Goal: Check status

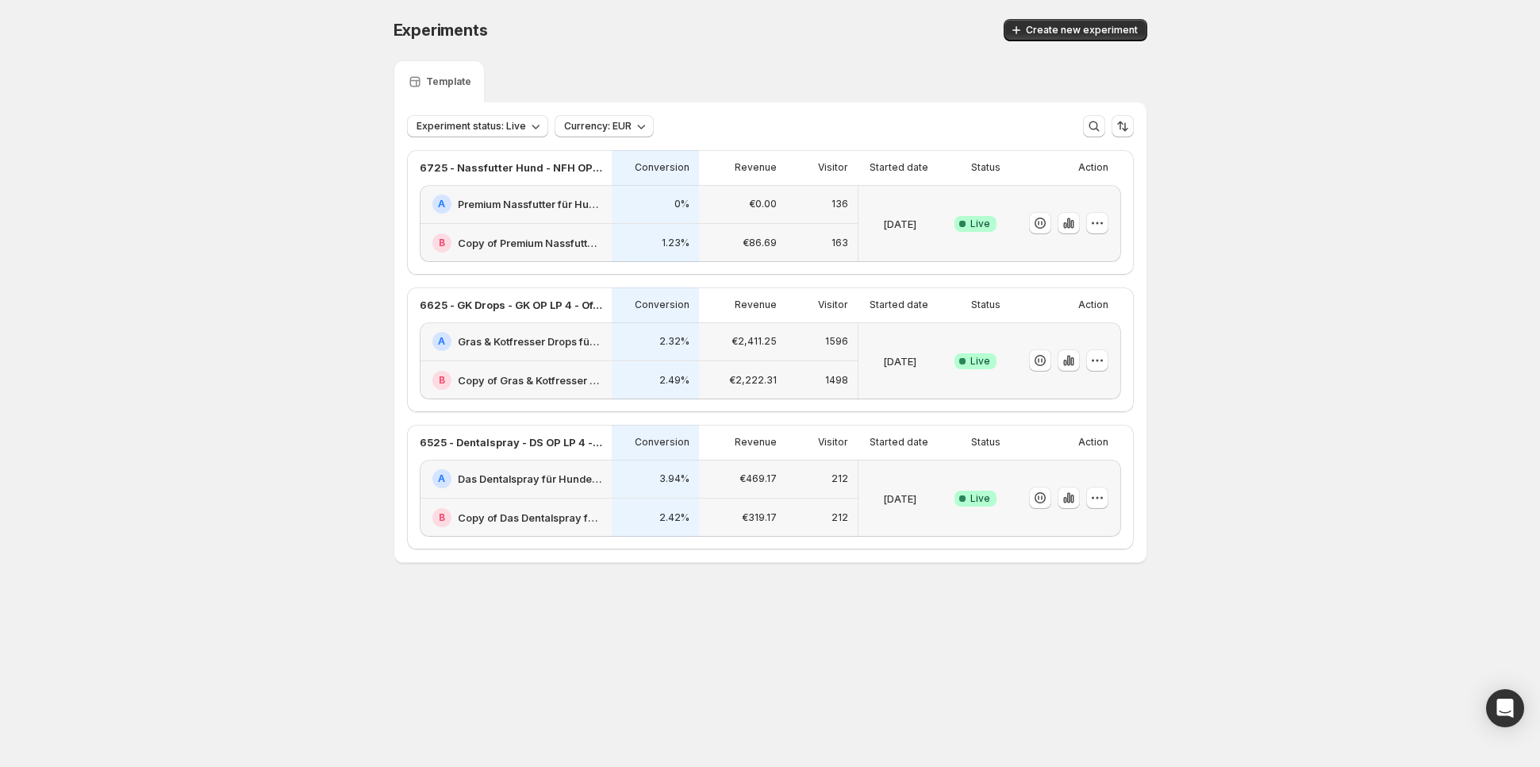
click at [754, 224] on div "€86.69" at bounding box center [742, 243] width 87 height 39
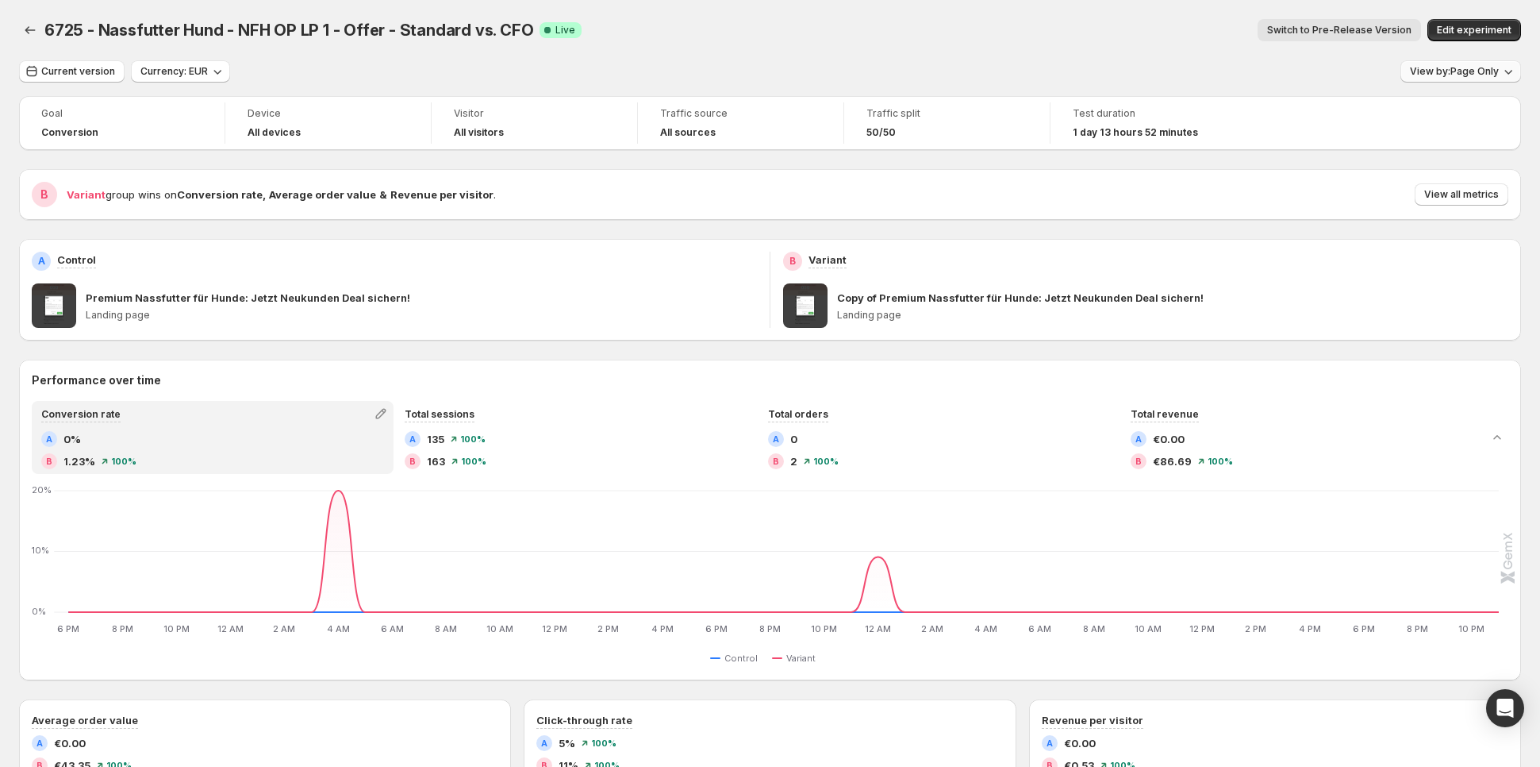
click at [1439, 63] on button "View by: Page Only" at bounding box center [1461, 71] width 121 height 22
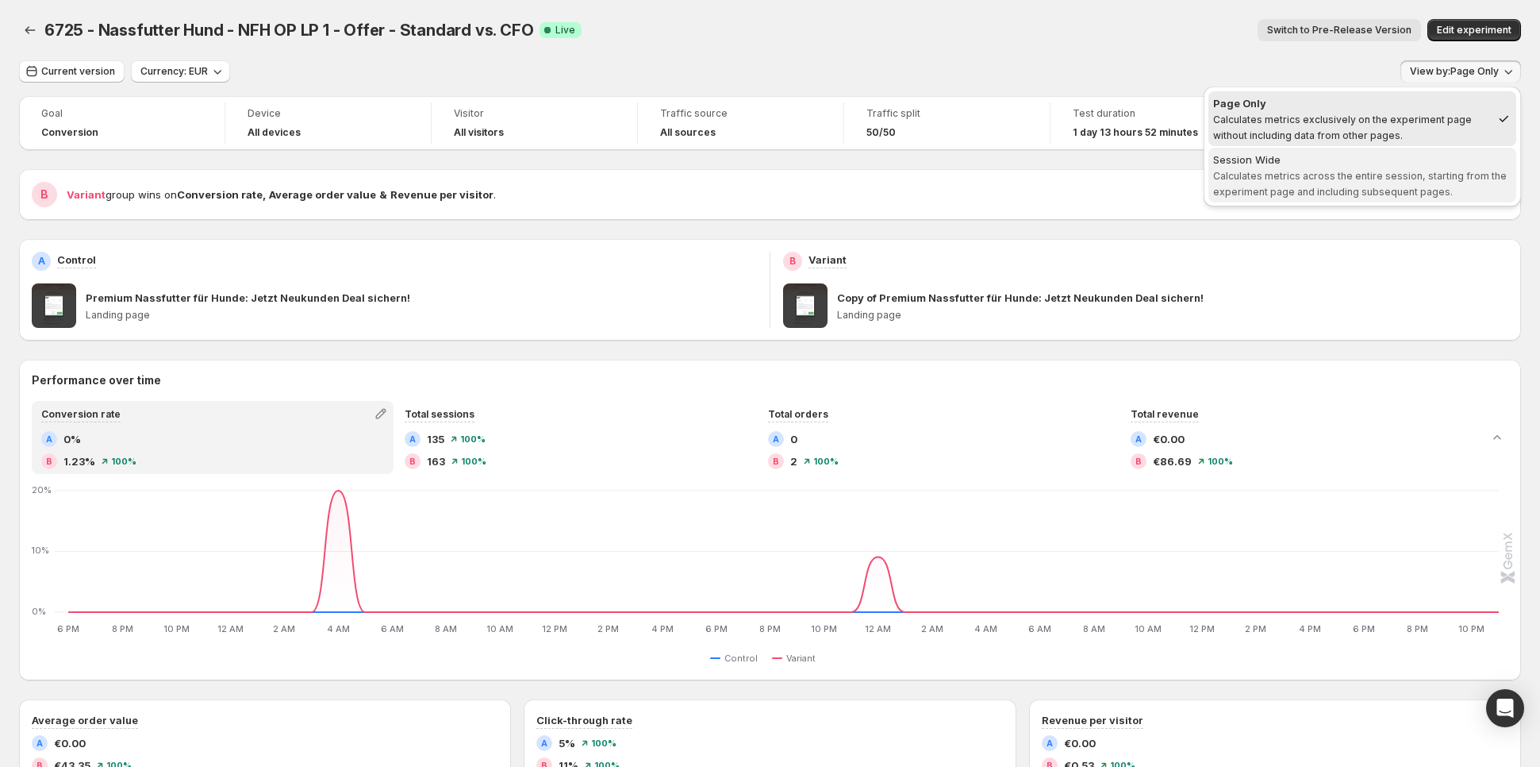
click at [1370, 173] on span "Calculates metrics across the entire session, starting from the experiment page…" at bounding box center [1360, 184] width 294 height 28
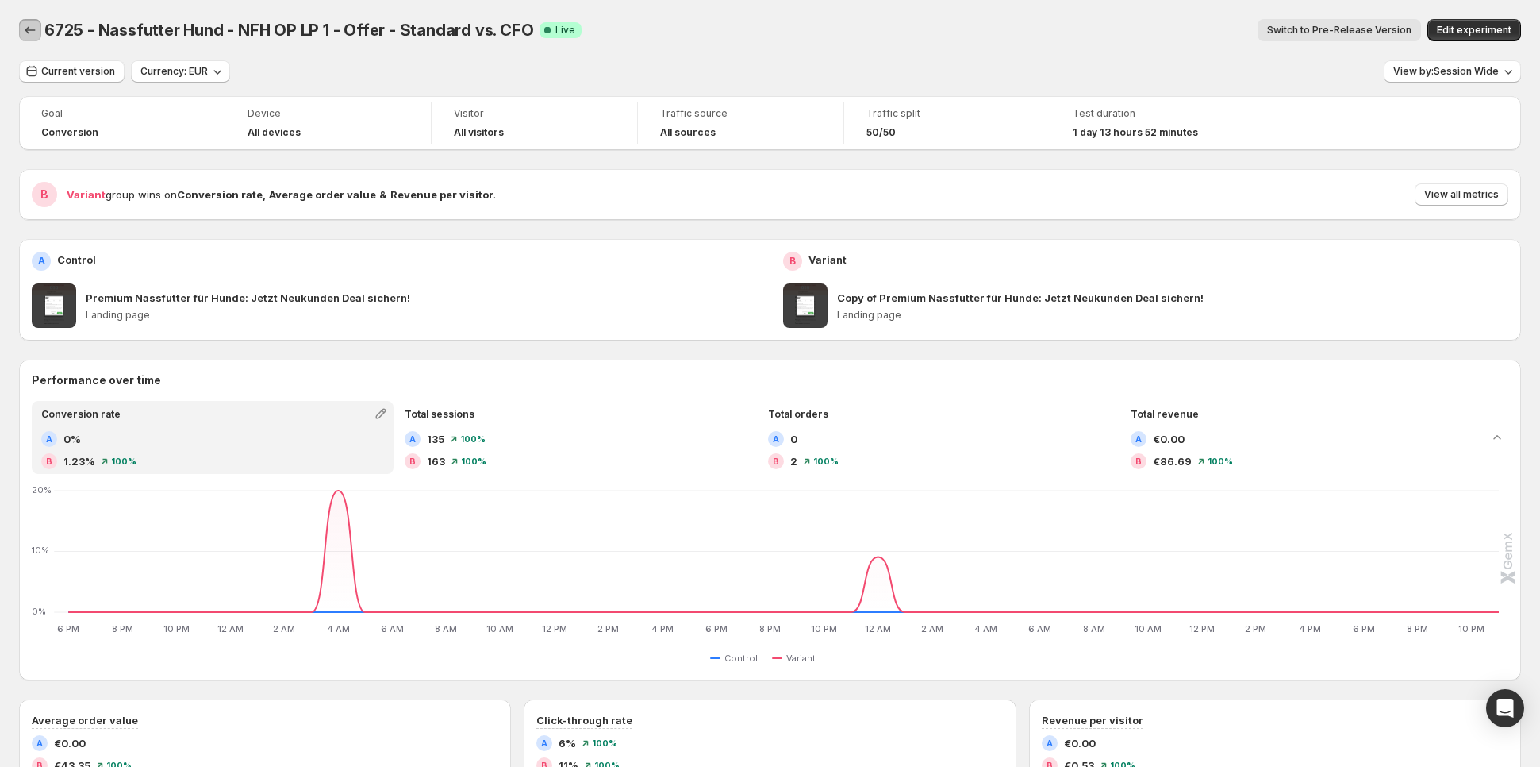
click at [33, 33] on icon "Back" at bounding box center [30, 30] width 16 height 16
